Goal: Task Accomplishment & Management: Manage account settings

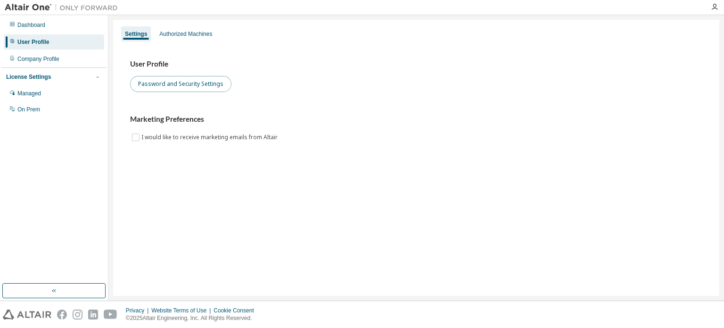
click at [198, 88] on button "Password and Security Settings" at bounding box center [180, 84] width 101 height 16
